Goal: Task Accomplishment & Management: Manage account settings

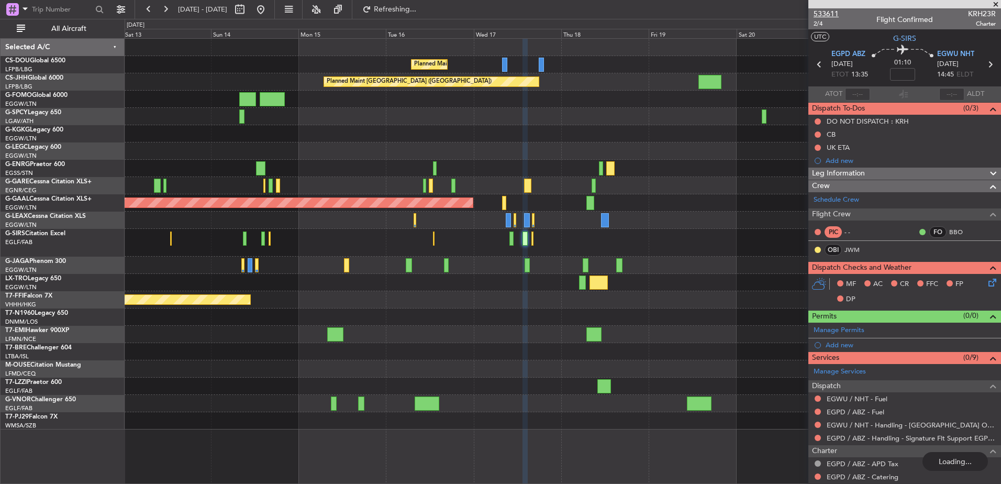
click at [833, 12] on span "533611" at bounding box center [826, 13] width 25 height 11
click at [502, 324] on div "Planned Maint [GEOGRAPHIC_DATA] ([GEOGRAPHIC_DATA]) Planned Maint [GEOGRAPHIC_D…" at bounding box center [563, 234] width 876 height 391
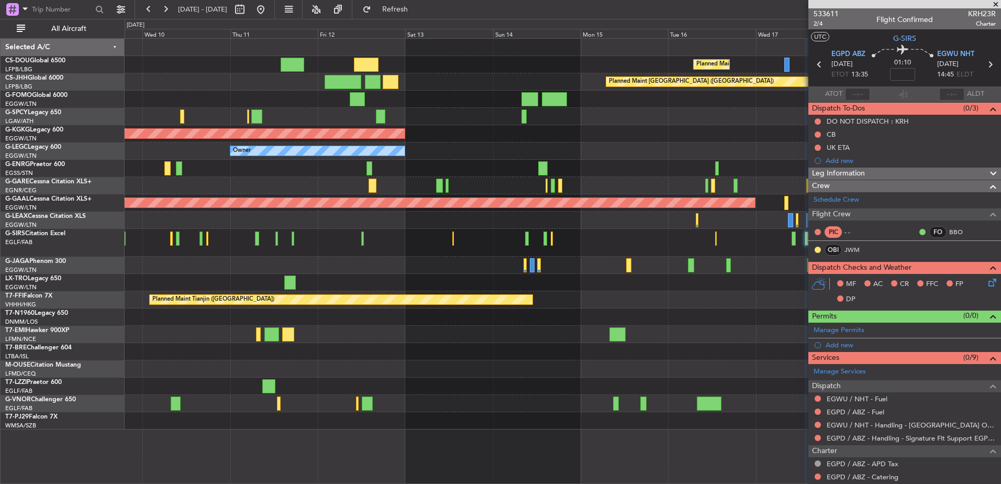
click at [681, 291] on div "Planned Maint [GEOGRAPHIC_DATA] ([GEOGRAPHIC_DATA]) Planned Maint [GEOGRAPHIC_D…" at bounding box center [563, 234] width 876 height 391
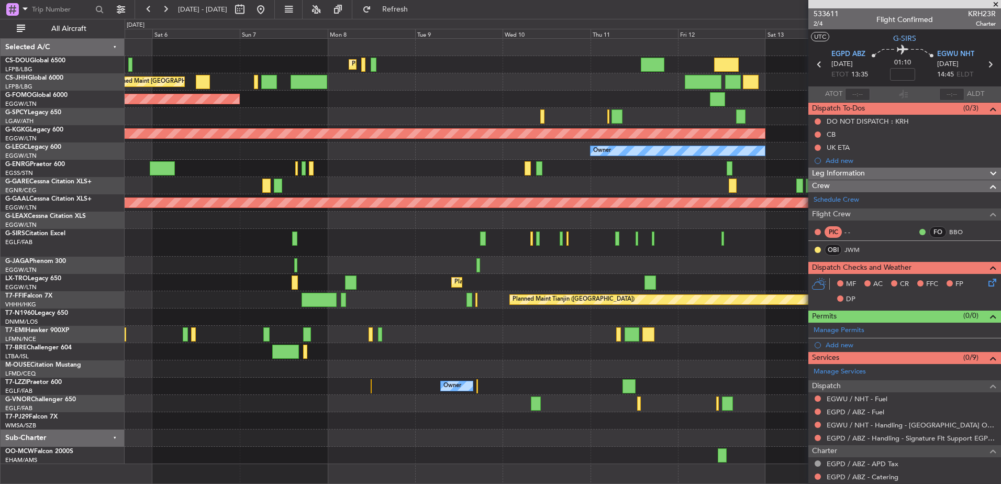
click at [699, 276] on div "Planned Maint [GEOGRAPHIC_DATA] ([GEOGRAPHIC_DATA]) Planned Maint [GEOGRAPHIC_D…" at bounding box center [563, 251] width 876 height 425
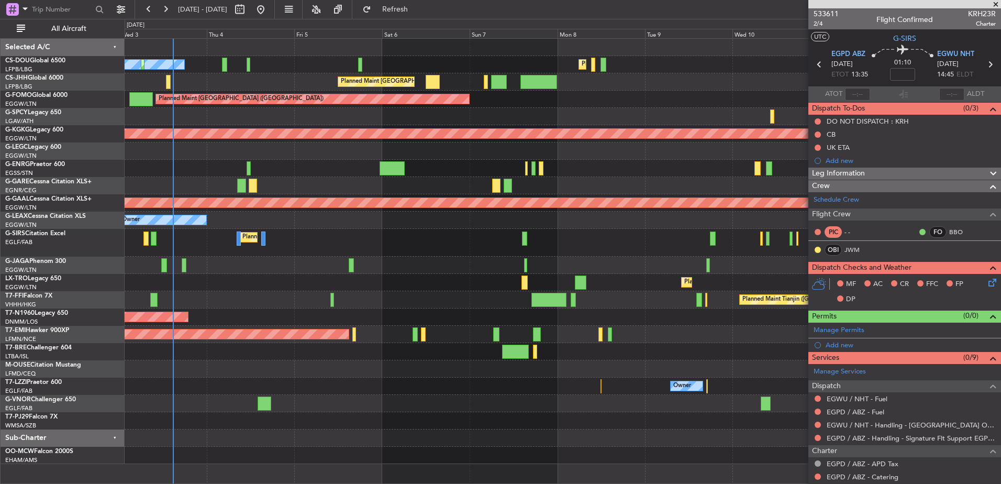
click at [500, 334] on div "Planned Maint [GEOGRAPHIC_DATA]" at bounding box center [563, 334] width 876 height 17
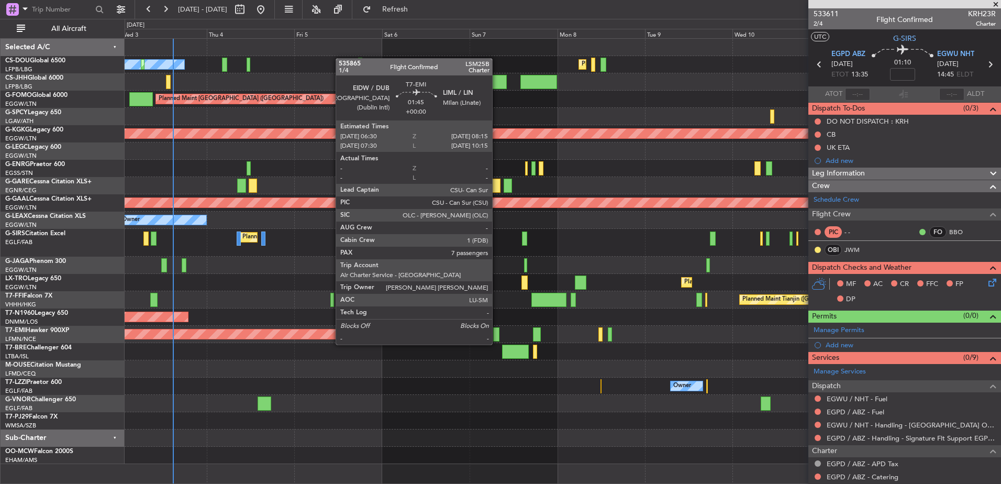
click at [498, 336] on div at bounding box center [496, 334] width 7 height 14
type input "7"
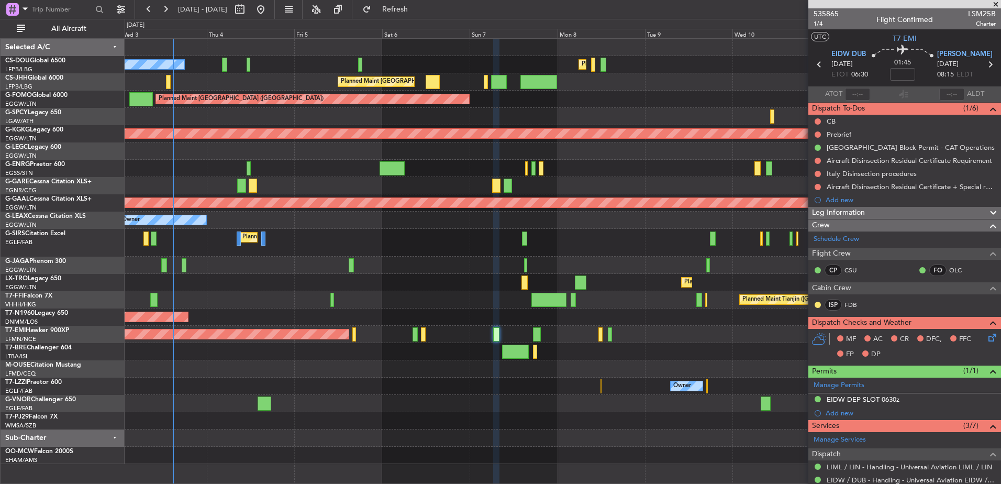
click at [326, 252] on div "Planned Maint [GEOGRAPHIC_DATA] ([GEOGRAPHIC_DATA])" at bounding box center [563, 243] width 876 height 28
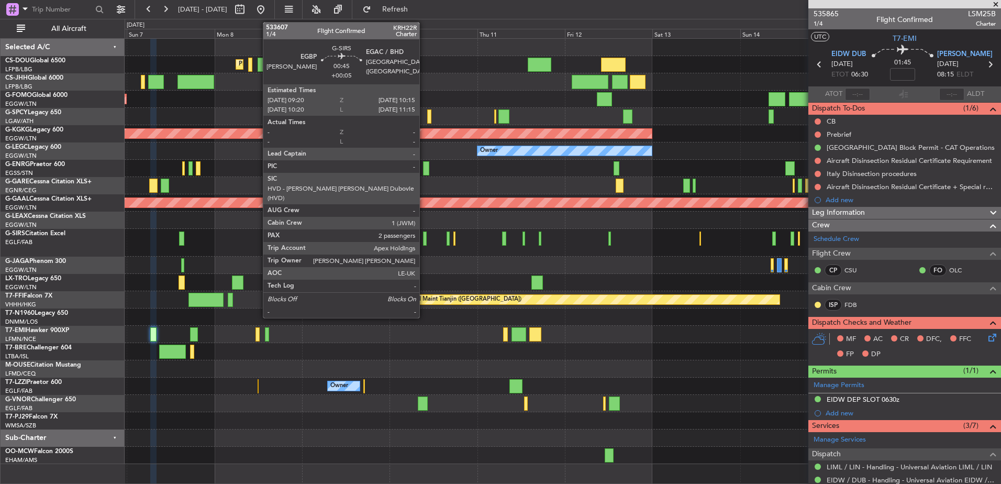
click at [424, 238] on div at bounding box center [425, 238] width 4 height 14
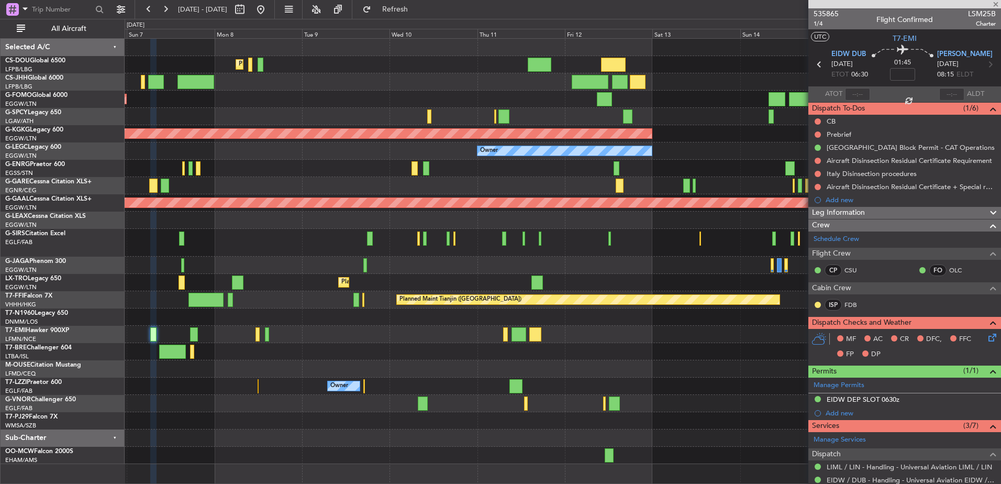
type input "+00:05"
type input "2"
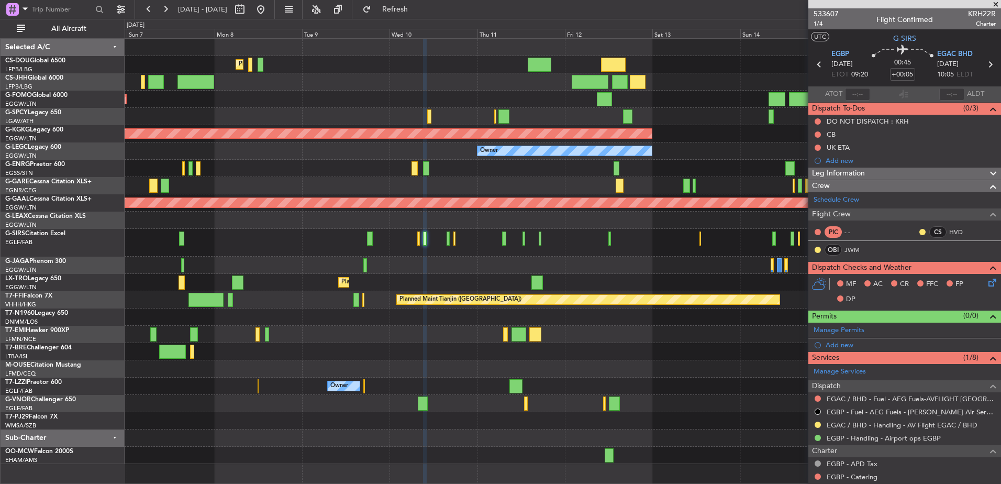
click at [384, 346] on div "Planned Maint [GEOGRAPHIC_DATA] ([GEOGRAPHIC_DATA]) Planned Maint [GEOGRAPHIC_D…" at bounding box center [563, 251] width 876 height 425
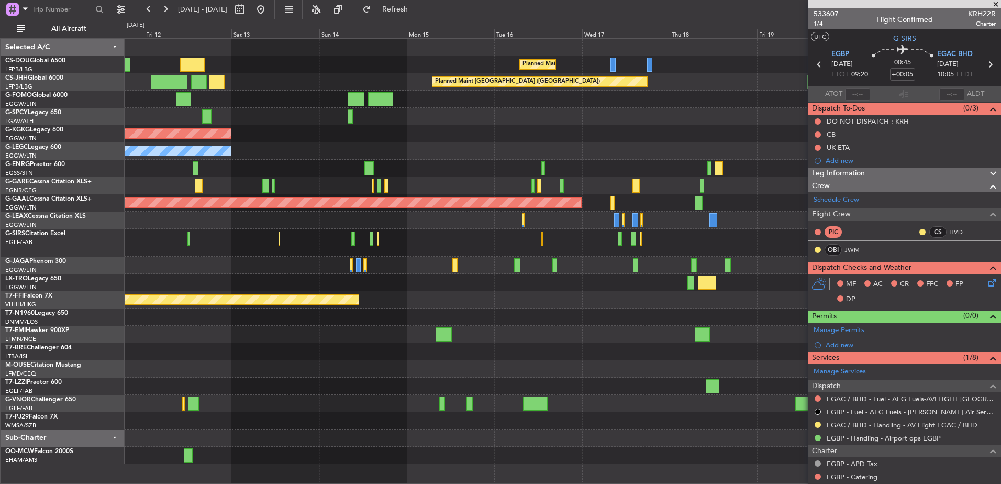
click at [269, 269] on div "Planned Maint [GEOGRAPHIC_DATA] ([GEOGRAPHIC_DATA]) Planned Maint [GEOGRAPHIC_D…" at bounding box center [563, 251] width 876 height 425
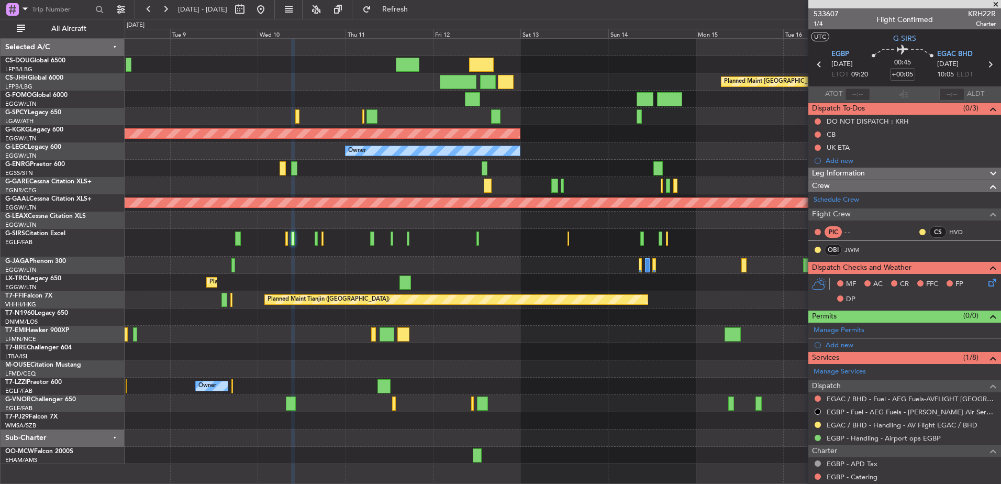
click at [819, 321] on fb-app "[DATE] - [DATE] Refresh Quick Links All Aircraft Planned Maint [GEOGRAPHIC_DATA…" at bounding box center [500, 246] width 1001 height 476
click at [261, 367] on div "Planned Maint [GEOGRAPHIC_DATA] ([GEOGRAPHIC_DATA]) Planned Maint [GEOGRAPHIC_D…" at bounding box center [563, 251] width 876 height 425
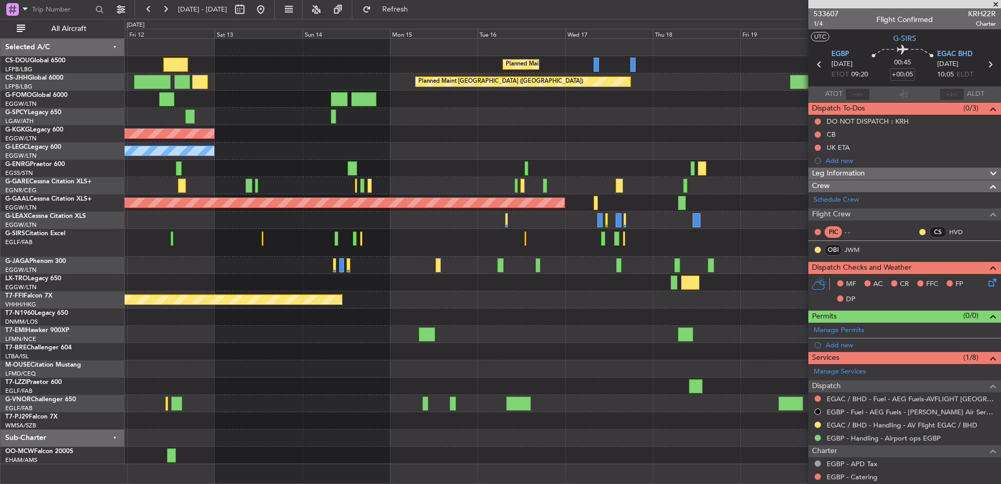
click at [285, 282] on div "Planned Maint [GEOGRAPHIC_DATA] ([GEOGRAPHIC_DATA]) Planned Maint [GEOGRAPHIC_D…" at bounding box center [563, 251] width 876 height 425
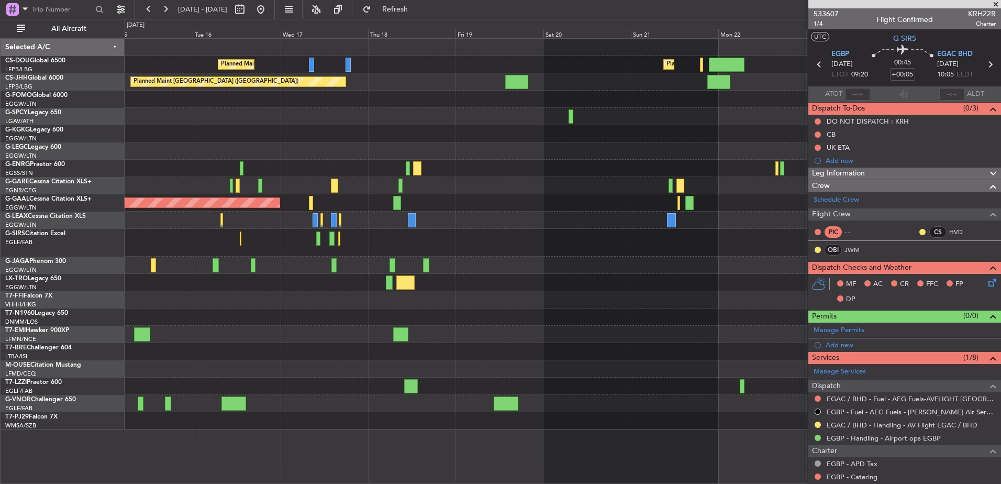
click at [317, 237] on div at bounding box center [318, 238] width 4 height 14
click at [804, 343] on div "Planned Maint [GEOGRAPHIC_DATA] ([GEOGRAPHIC_DATA]) Planned Maint [GEOGRAPHIC_D…" at bounding box center [563, 234] width 876 height 391
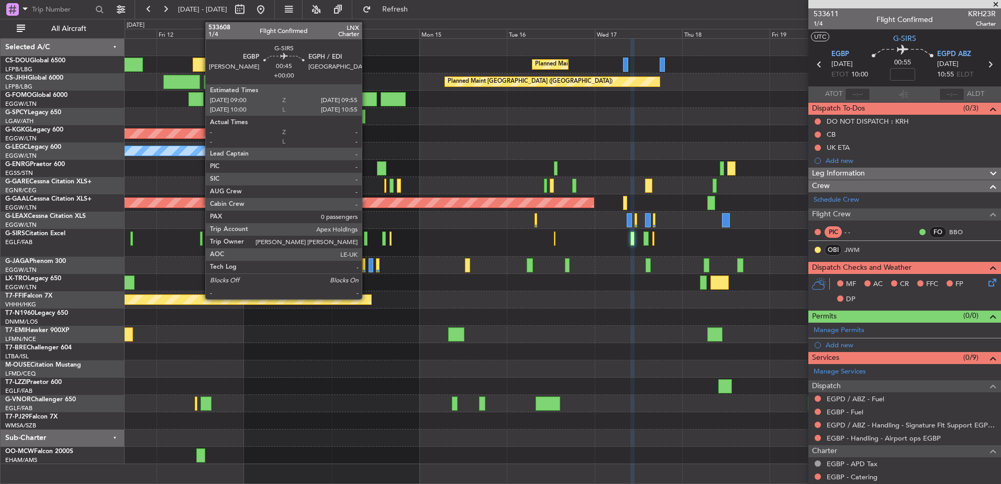
click at [366, 240] on div at bounding box center [366, 238] width 4 height 14
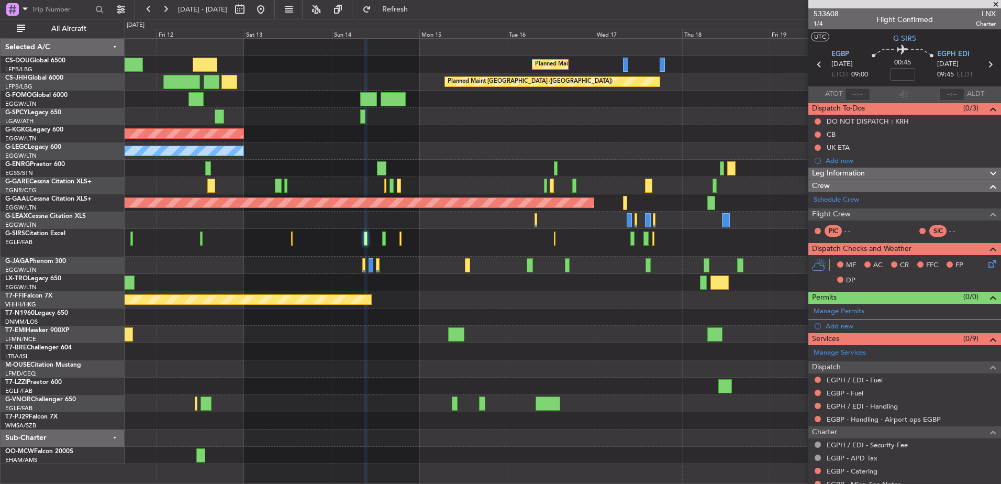
click at [649, 303] on div "Planned Maint [GEOGRAPHIC_DATA] ([GEOGRAPHIC_DATA]) Planned Maint [GEOGRAPHIC_D…" at bounding box center [563, 251] width 876 height 425
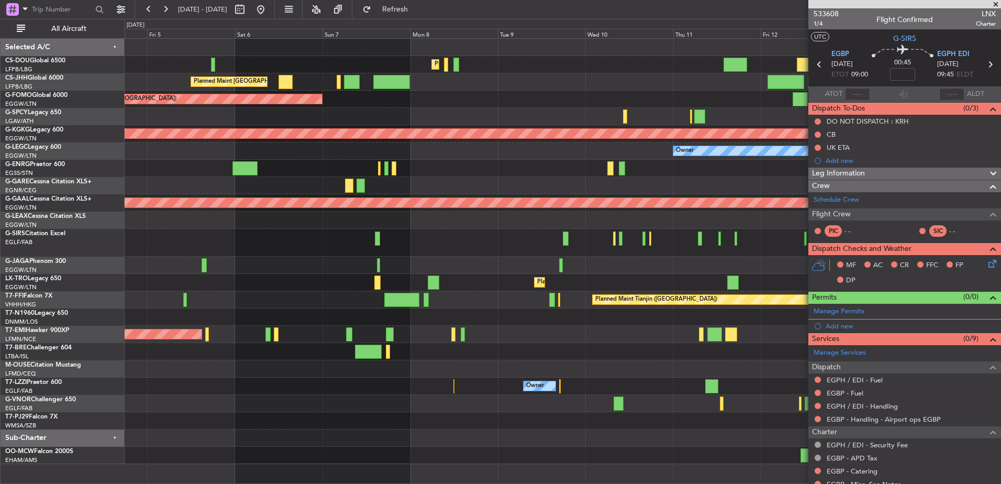
click at [920, 408] on fb-app "[DATE] - [DATE] Refresh Quick Links All Aircraft Planned Maint [GEOGRAPHIC_DATA…" at bounding box center [500, 246] width 1001 height 476
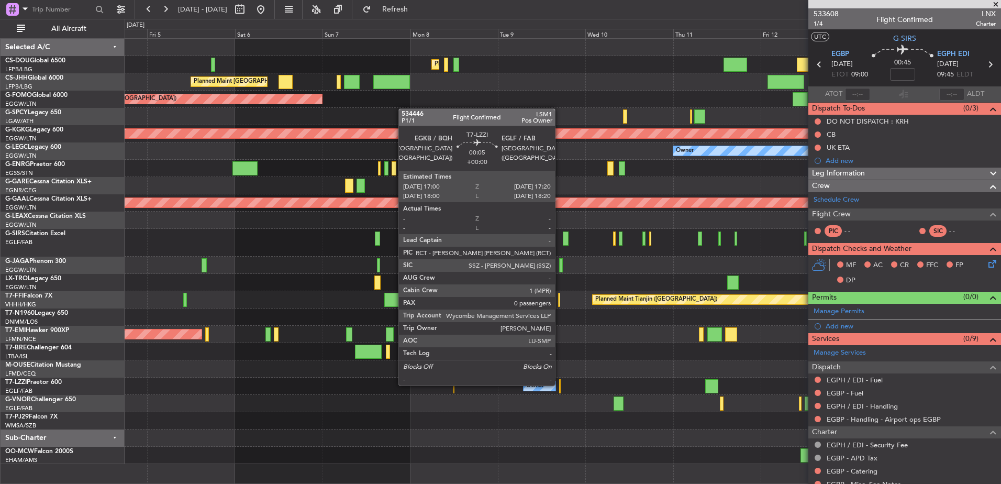
click at [813, 411] on fb-app "[DATE] - [DATE] Refresh Quick Links All Aircraft Planned Maint [GEOGRAPHIC_DATA…" at bounding box center [500, 246] width 1001 height 476
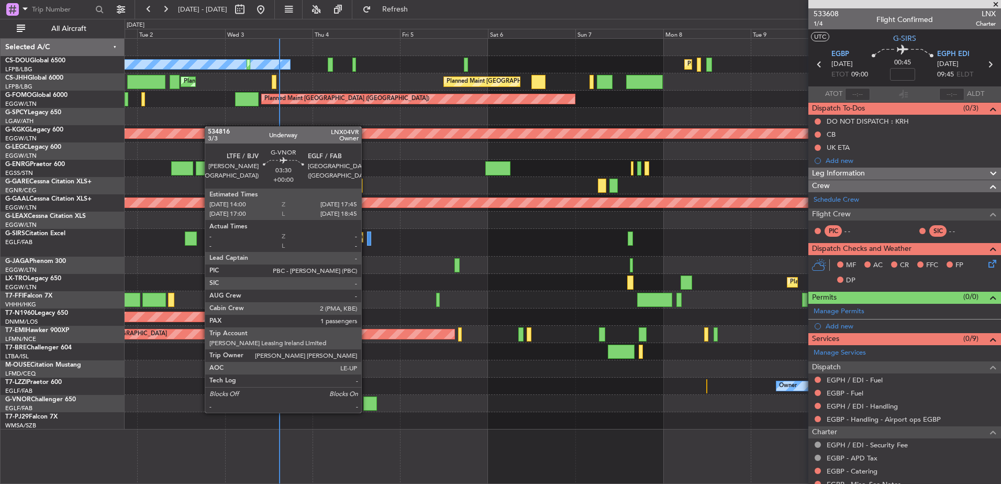
click at [366, 402] on div at bounding box center [370, 403] width 14 height 14
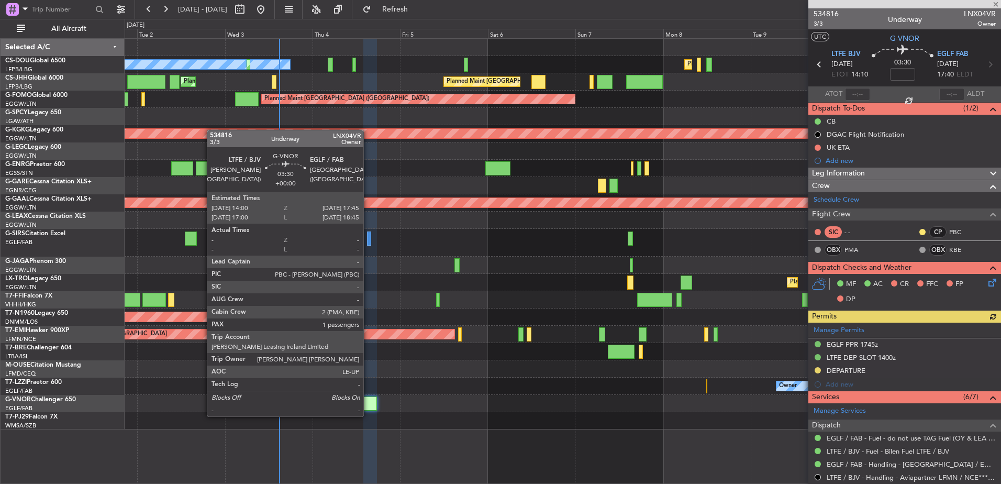
click at [368, 406] on div at bounding box center [370, 403] width 14 height 14
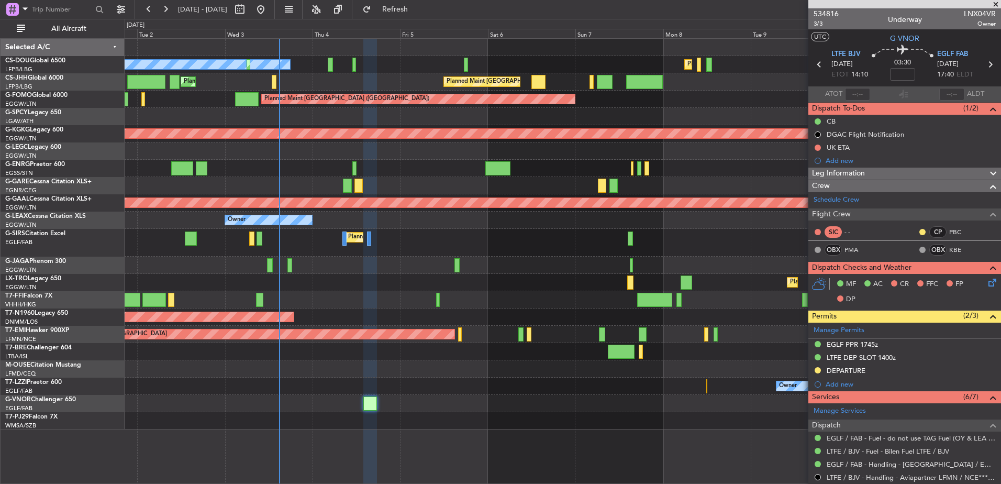
scroll to position [157, 0]
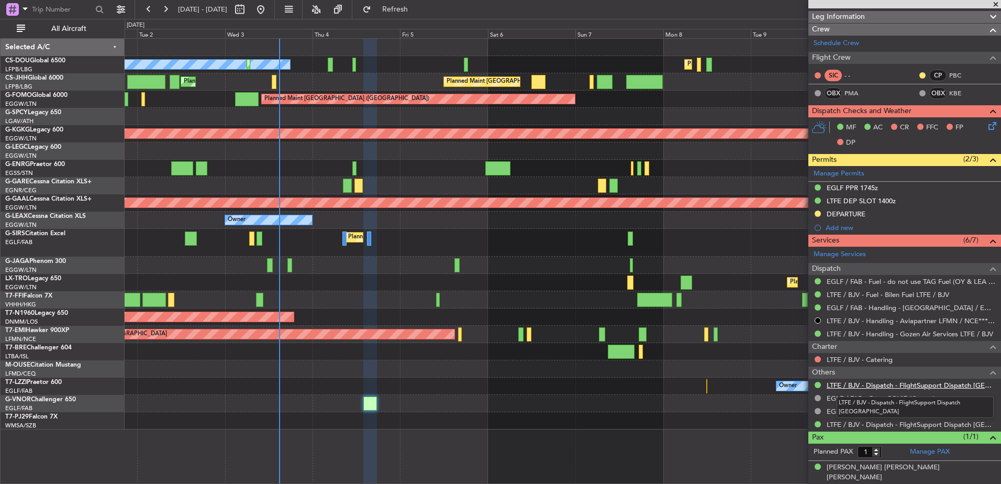
click at [852, 384] on link "LTFE / BJV - Dispatch - FlightSupport Dispatch [GEOGRAPHIC_DATA]" at bounding box center [911, 385] width 169 height 9
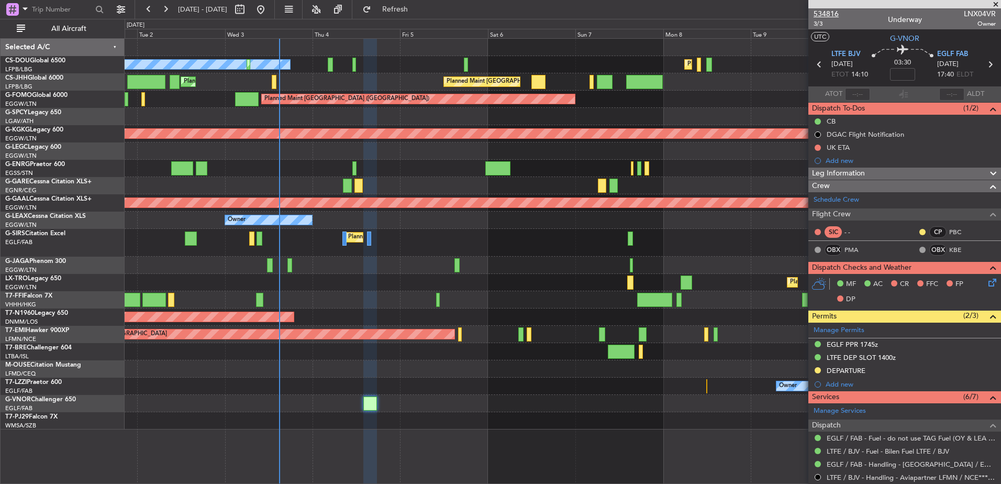
click at [828, 15] on span "534816" at bounding box center [826, 13] width 25 height 11
click at [417, 6] on span "Refresh" at bounding box center [395, 9] width 44 height 7
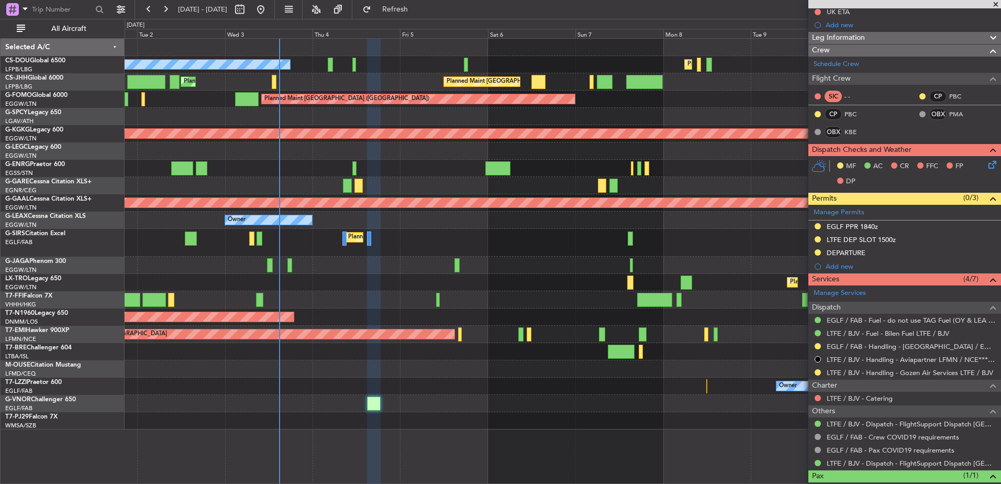
scroll to position [174, 0]
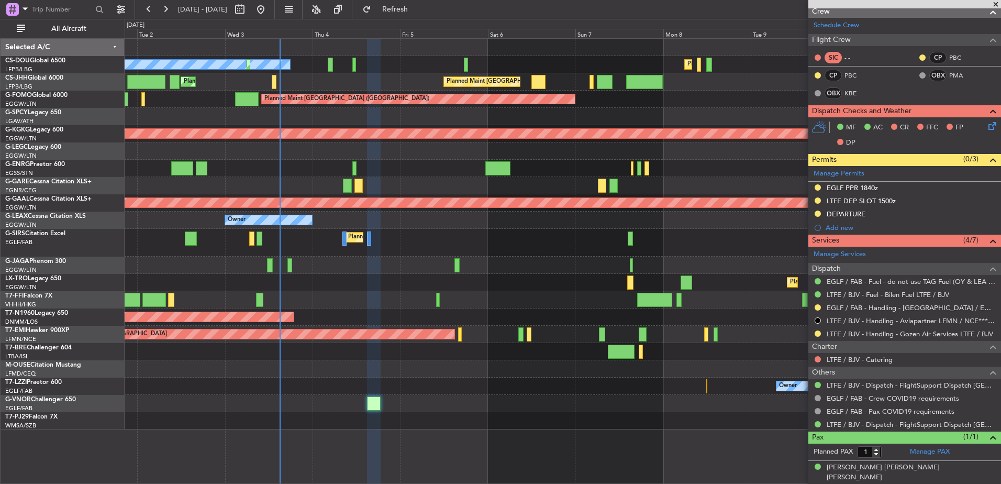
click at [232, 234] on div "Planned Maint [GEOGRAPHIC_DATA] ([GEOGRAPHIC_DATA]) No Crew Planned Maint [GEOG…" at bounding box center [563, 234] width 876 height 391
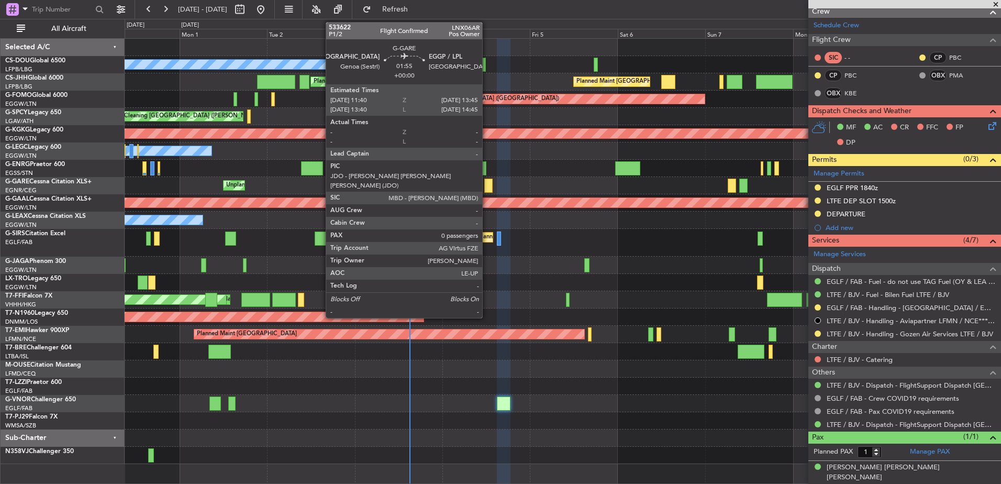
click at [487, 184] on div at bounding box center [488, 186] width 8 height 14
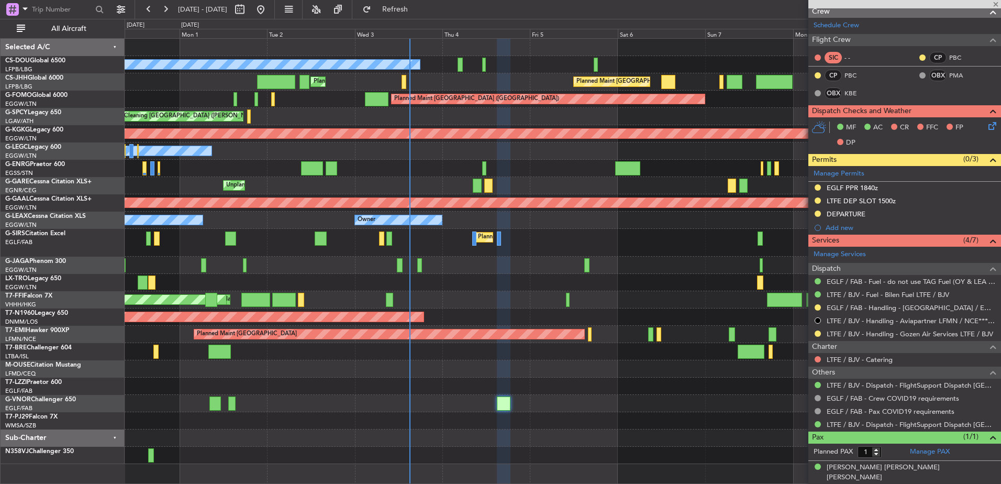
type input "0"
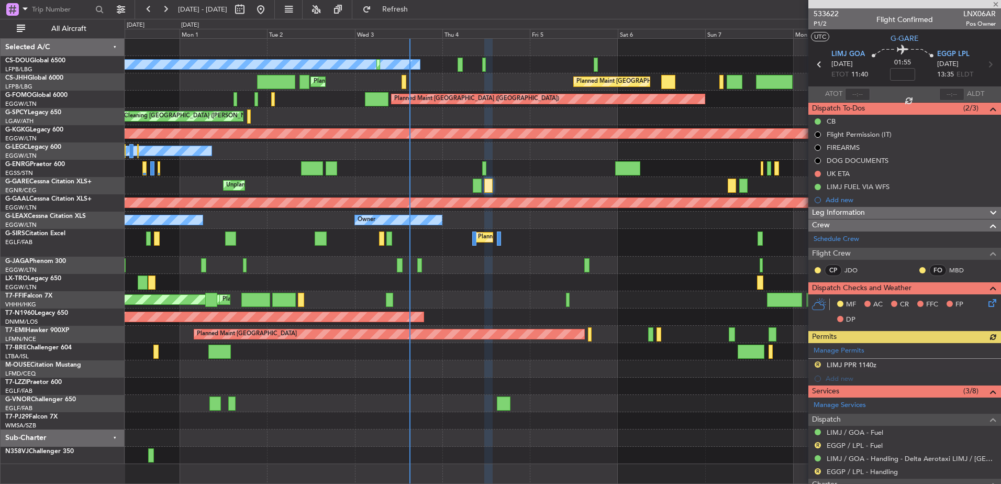
scroll to position [101, 0]
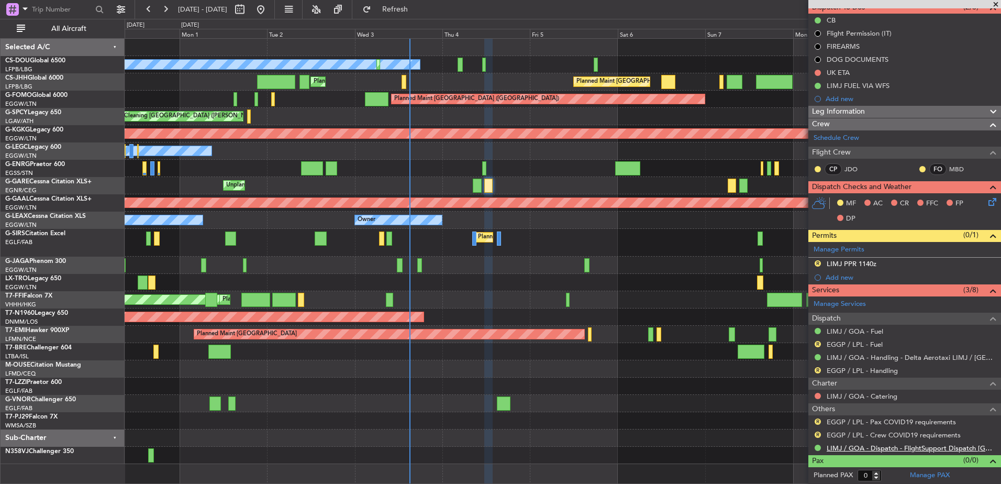
click at [849, 447] on link "LIMJ / GOA - Dispatch - FlightSupport Dispatch [GEOGRAPHIC_DATA]" at bounding box center [911, 447] width 169 height 9
